Goal: Communication & Community: Answer question/provide support

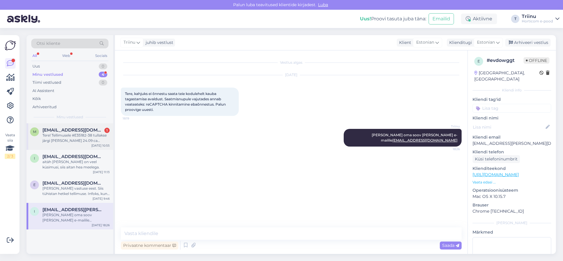
click at [77, 131] on span "[EMAIL_ADDRESS][DOMAIN_NAME]" at bounding box center [72, 129] width 61 height 5
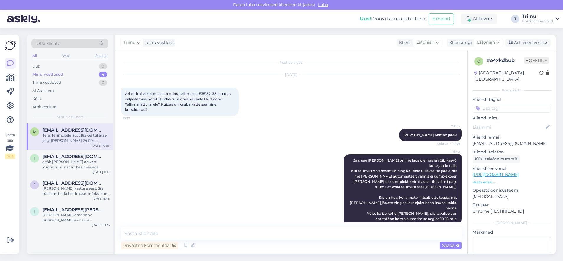
scroll to position [78, 0]
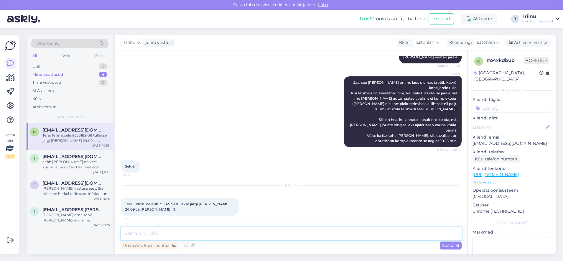
drag, startPoint x: 181, startPoint y: 233, endPoint x: 181, endPoint y: 230, distance: 3.5
click at [181, 233] on textarea at bounding box center [291, 233] width 341 height 12
click at [160, 234] on textarea at bounding box center [291, 233] width 341 height 12
type textarea "Tere! Paneme kauba selleks ajaks valmis. Aitäh, et teada andsite!"
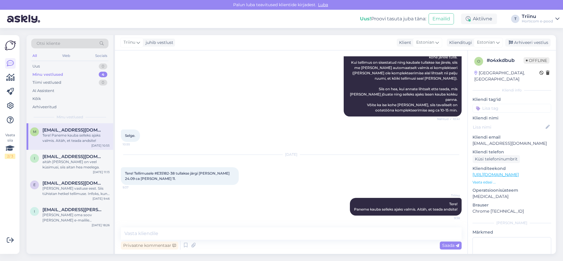
click at [162, 175] on div "Tere! Tellimusele #E35182-38 tullakse järgi [PERSON_NAME] 24.09 ca [PERSON_NAME…" at bounding box center [180, 176] width 118 height 18
drag, startPoint x: 161, startPoint y: 174, endPoint x: 159, endPoint y: 173, distance: 3.0
click at [158, 173] on span "Tere! Tellimusele #E35182-38 tullakse järgi [PERSON_NAME] 24.09 ca [PERSON_NAME…" at bounding box center [178, 176] width 106 height 10
drag, startPoint x: 159, startPoint y: 173, endPoint x: 175, endPoint y: 173, distance: 15.6
click at [175, 173] on span "Tere! Tellimusele #E35182-38 tullakse järgi [PERSON_NAME] 24.09 ca [PERSON_NAME…" at bounding box center [178, 176] width 106 height 10
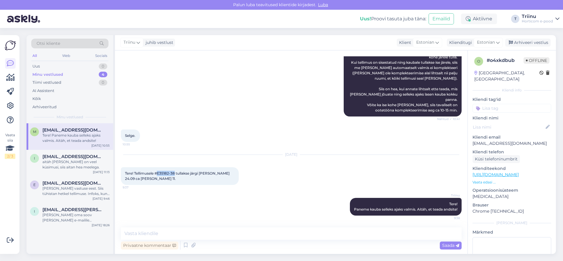
copy span "E35182-38"
